Goal: Transaction & Acquisition: Subscribe to service/newsletter

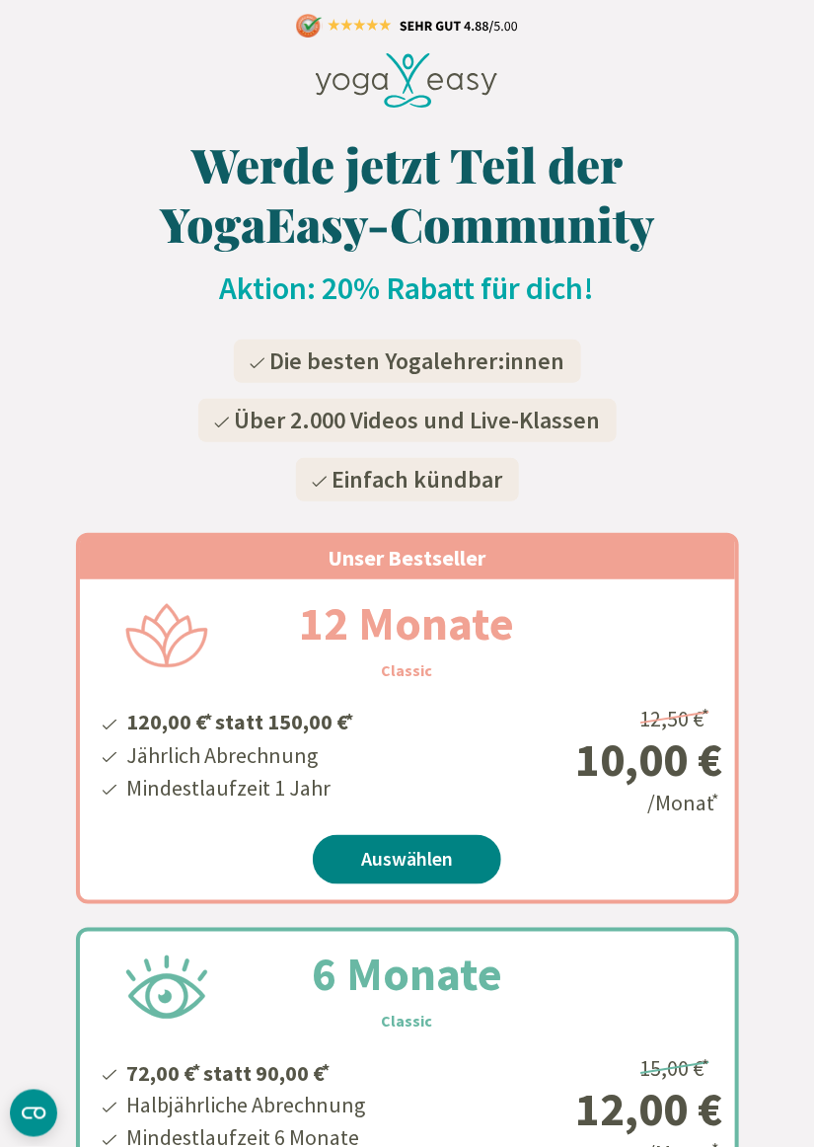
click at [443, 867] on link "Auswählen" at bounding box center [407, 859] width 188 height 49
